Goal: Transaction & Acquisition: Purchase product/service

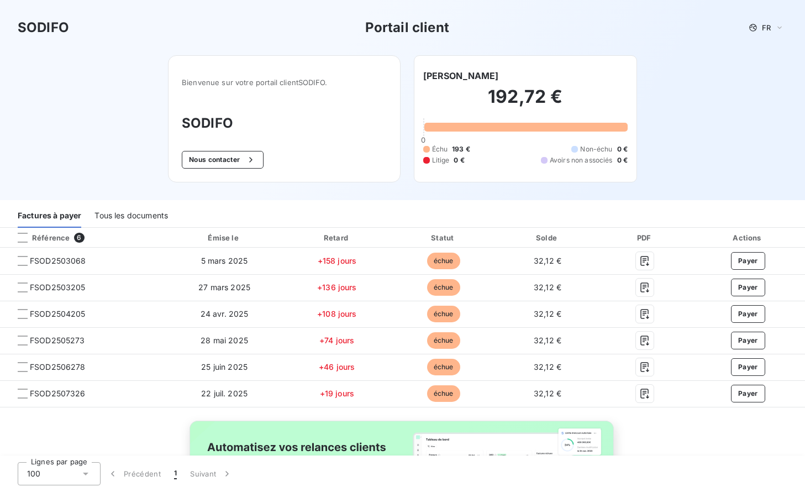
click at [22, 209] on div "Factures à payer" at bounding box center [50, 216] width 64 height 23
click at [22, 230] on th "Référence 6" at bounding box center [83, 238] width 166 height 20
click at [22, 235] on div at bounding box center [23, 238] width 10 height 10
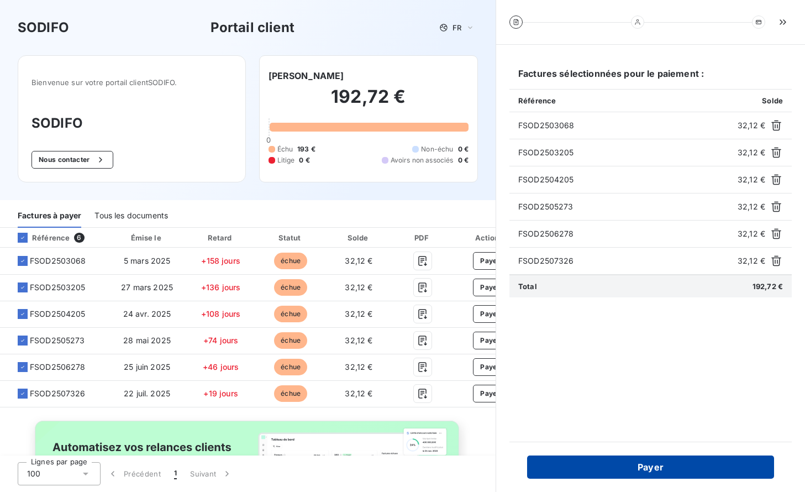
click at [679, 472] on button "Payer" at bounding box center [650, 466] width 247 height 23
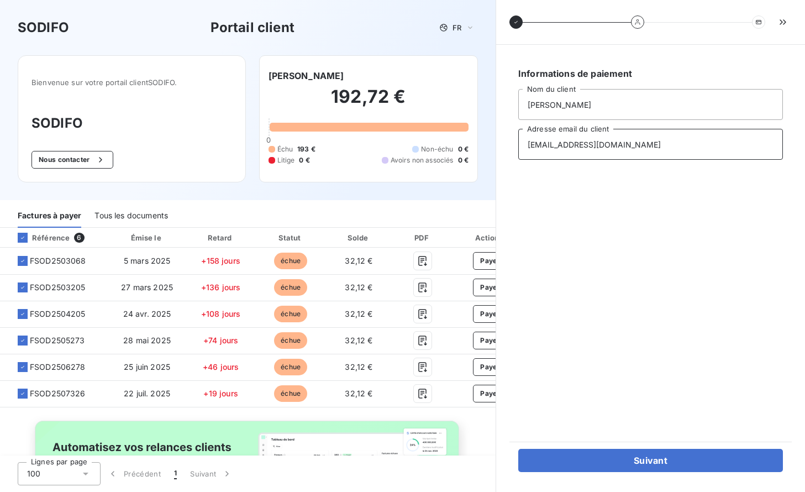
drag, startPoint x: 555, startPoint y: 146, endPoint x: 670, endPoint y: 149, distance: 115.5
click at [670, 149] on input "[EMAIL_ADDRESS][DOMAIN_NAME]" at bounding box center [650, 144] width 265 height 31
drag, startPoint x: 556, startPoint y: 146, endPoint x: 702, endPoint y: 154, distance: 146.7
click at [702, 154] on input "[EMAIL_ADDRESS][DOMAIN_NAME]" at bounding box center [650, 144] width 265 height 31
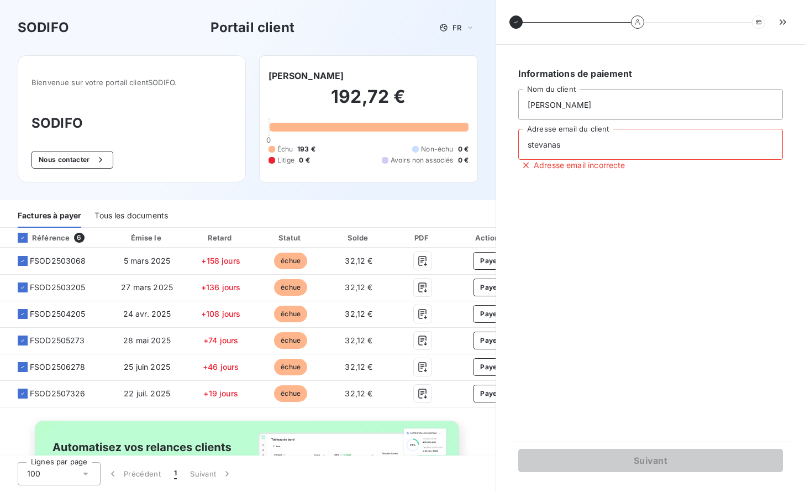
type input "[EMAIL_ADDRESS][DOMAIN_NAME]"
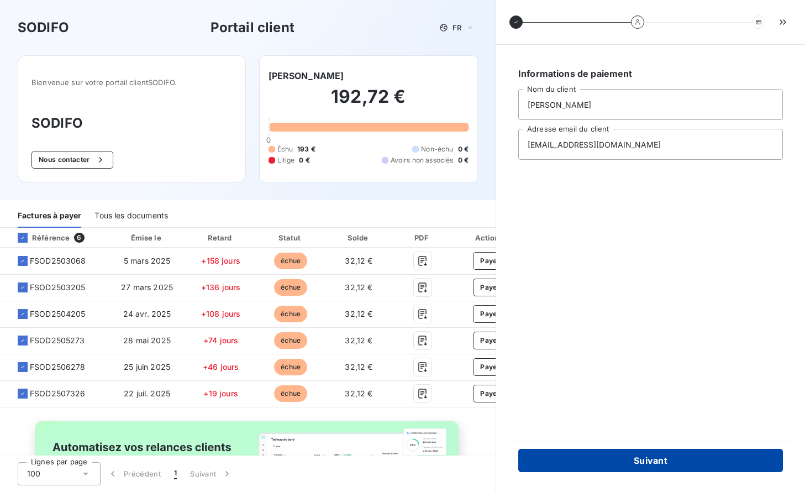
click at [655, 462] on button "Suivant" at bounding box center [650, 460] width 265 height 23
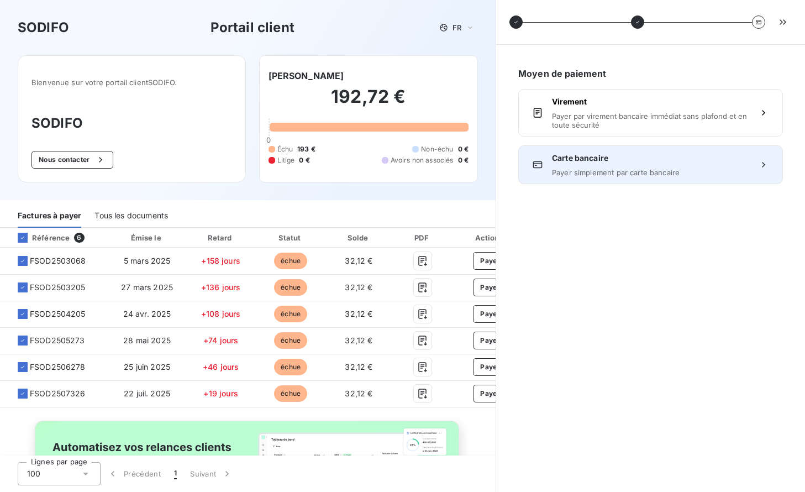
click at [602, 170] on span "Payer simplement par carte bancaire" at bounding box center [650, 172] width 197 height 9
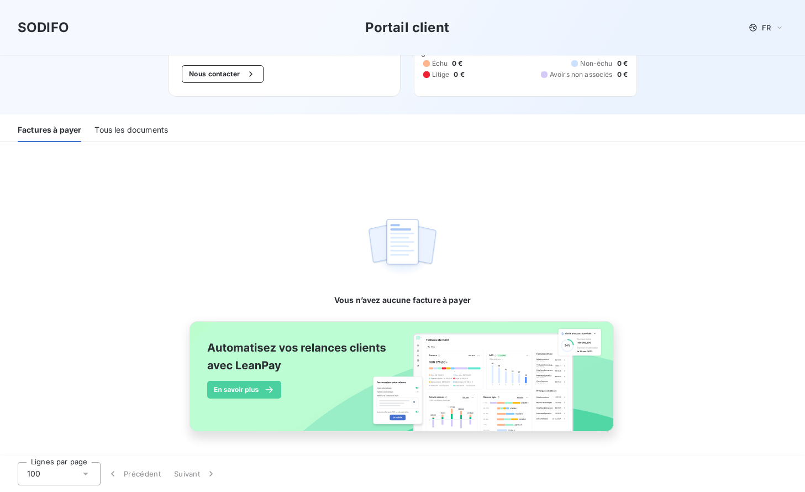
scroll to position [86, 0]
click at [127, 126] on div "Tous les documents" at bounding box center [132, 129] width 74 height 23
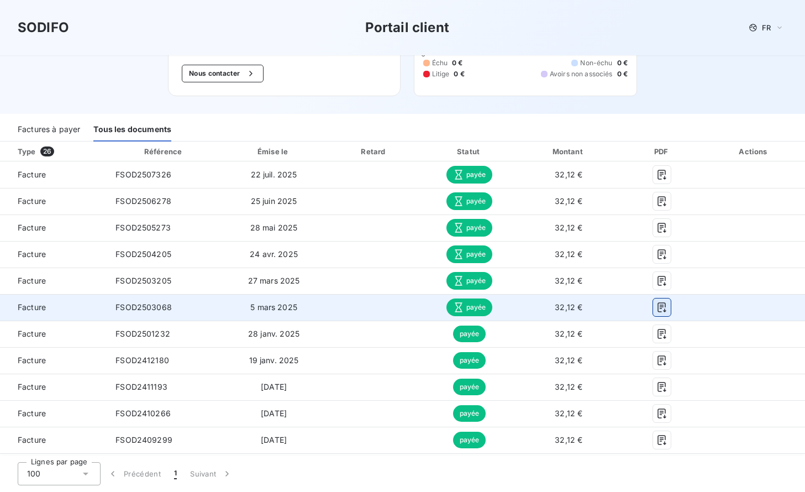
click at [658, 310] on icon "button" at bounding box center [662, 307] width 8 height 10
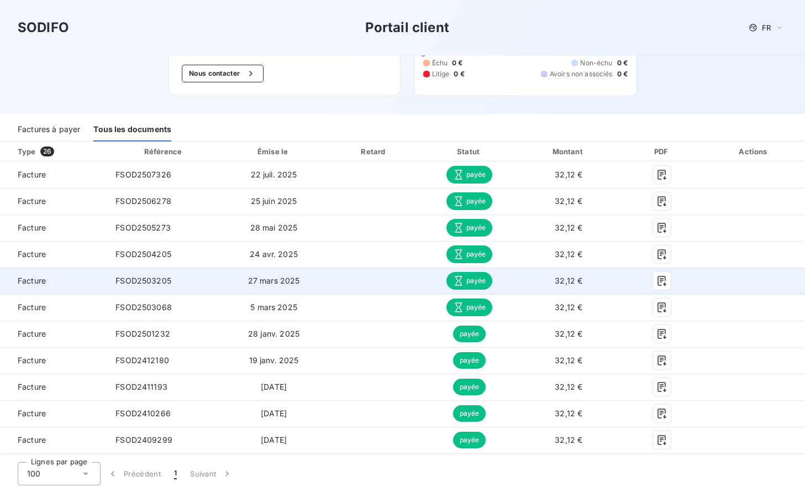
click at [704, 282] on td at bounding box center [755, 281] width 102 height 27
click at [658, 280] on icon "button" at bounding box center [662, 281] width 8 height 10
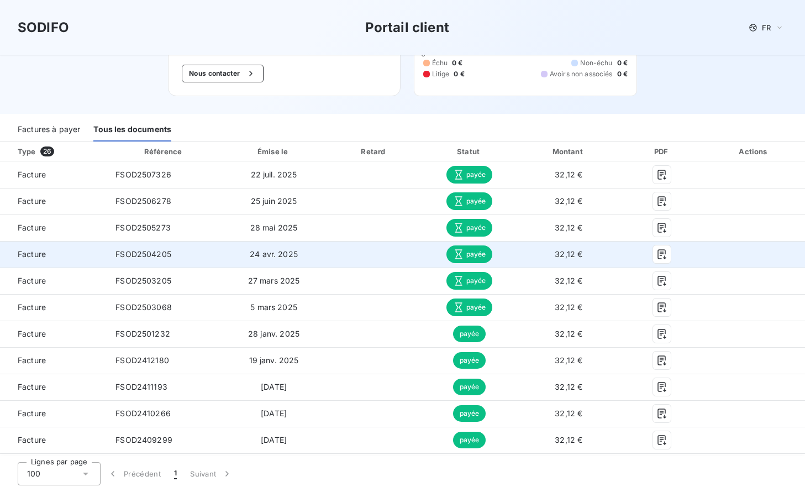
click at [704, 257] on td at bounding box center [755, 254] width 102 height 27
click at [658, 255] on icon "button" at bounding box center [662, 254] width 11 height 11
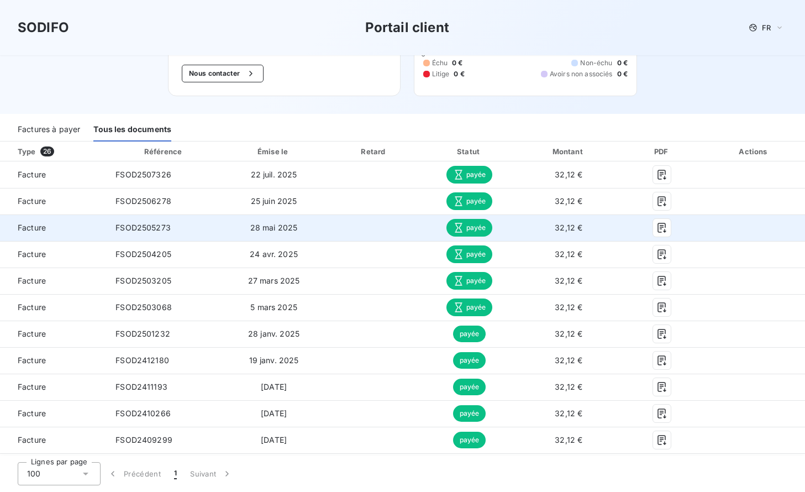
click at [712, 230] on td at bounding box center [755, 227] width 102 height 27
click at [657, 231] on icon "button" at bounding box center [662, 227] width 11 height 11
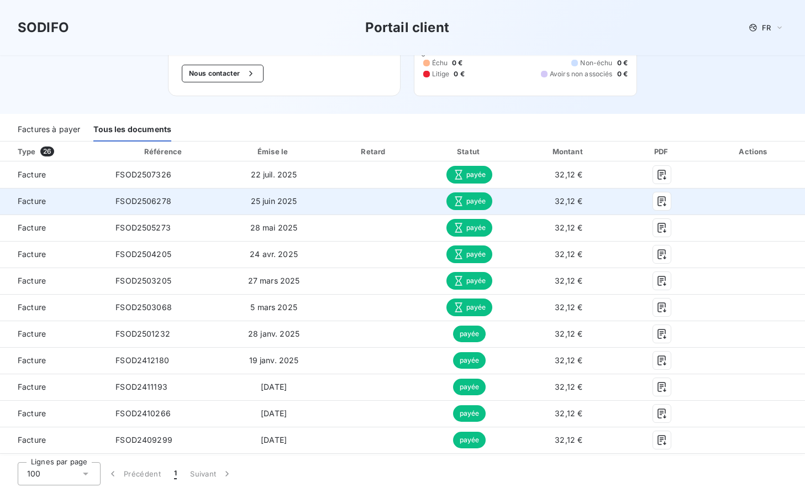
click at [727, 200] on td at bounding box center [755, 201] width 102 height 27
click at [657, 200] on icon "button" at bounding box center [662, 201] width 11 height 11
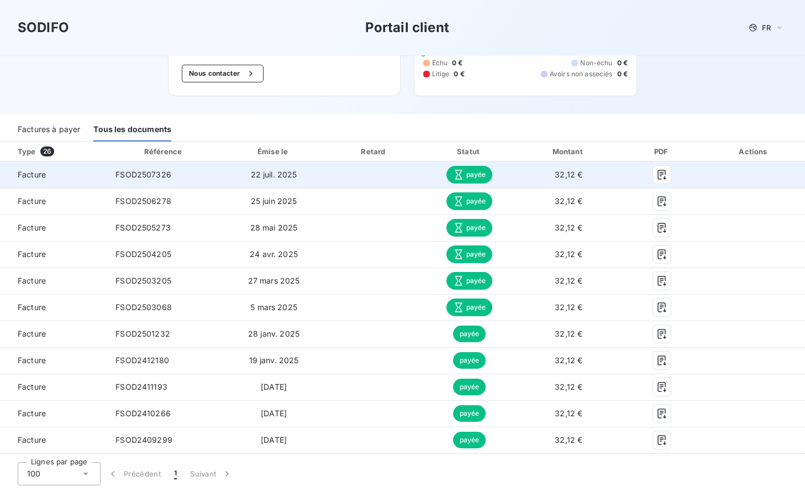
click at [730, 175] on td at bounding box center [755, 174] width 102 height 27
click at [657, 175] on icon "button" at bounding box center [662, 174] width 11 height 11
click at [733, 175] on td at bounding box center [755, 174] width 102 height 27
